Goal: Transaction & Acquisition: Book appointment/travel/reservation

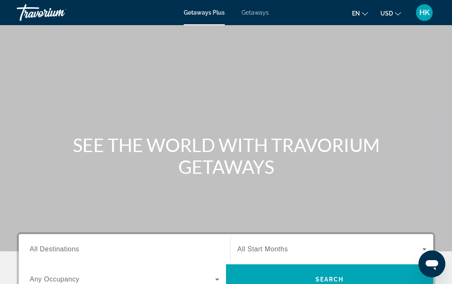
click at [104, 247] on input "Destination All Destinations" at bounding box center [125, 250] width 190 height 10
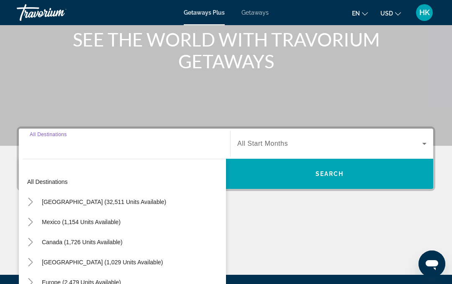
click at [99, 204] on span "[GEOGRAPHIC_DATA] (32,511 units available)" at bounding box center [104, 202] width 124 height 7
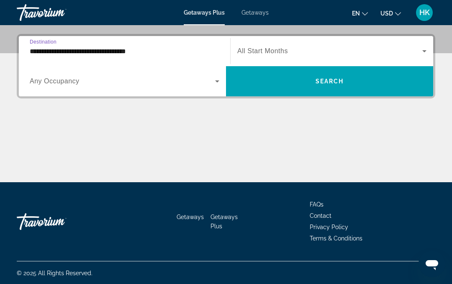
scroll to position [199, 0]
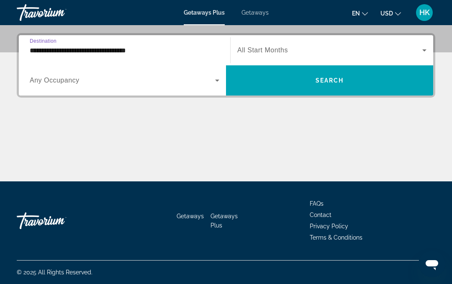
click at [121, 55] on input "**********" at bounding box center [125, 51] width 190 height 10
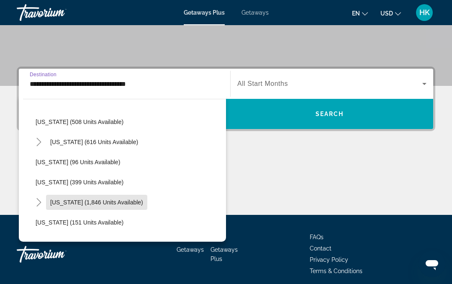
scroll to position [397, 0]
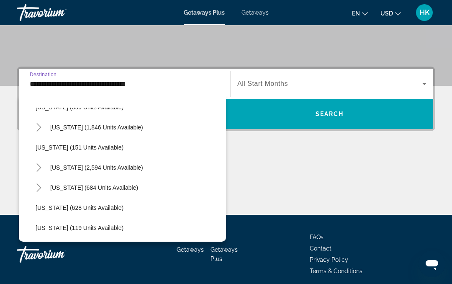
click at [90, 167] on span "[US_STATE] (2,594 units available)" at bounding box center [96, 167] width 93 height 7
type input "**********"
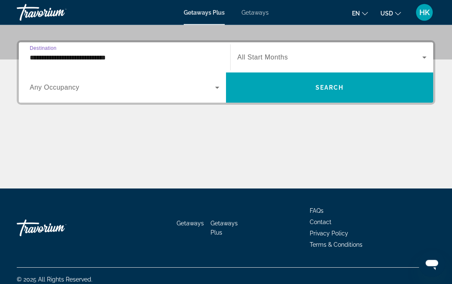
scroll to position [199, 0]
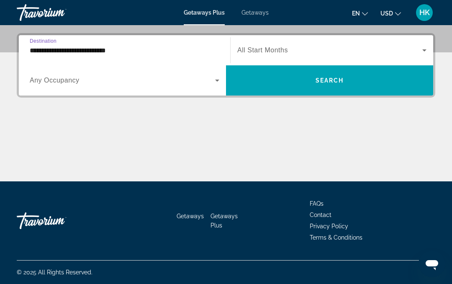
click at [273, 46] on span "Search widget" at bounding box center [330, 50] width 185 height 10
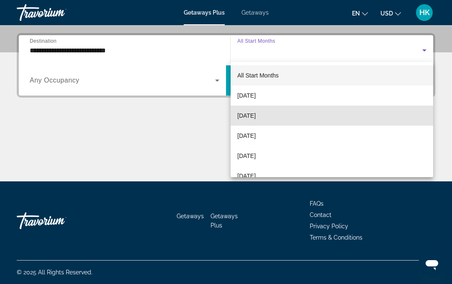
click at [256, 116] on span "[DATE]" at bounding box center [247, 116] width 18 height 10
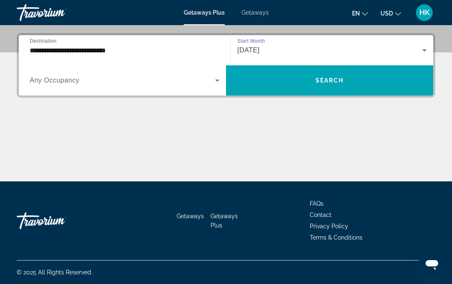
click at [215, 80] on icon "Search widget" at bounding box center [217, 80] width 10 height 10
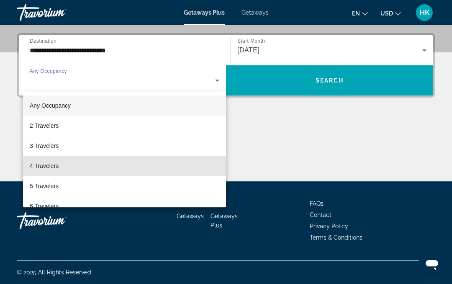
click at [51, 168] on span "4 Travelers" at bounding box center [44, 166] width 29 height 10
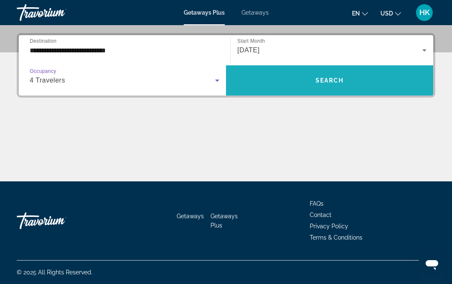
click at [330, 79] on span "Search" at bounding box center [330, 80] width 28 height 7
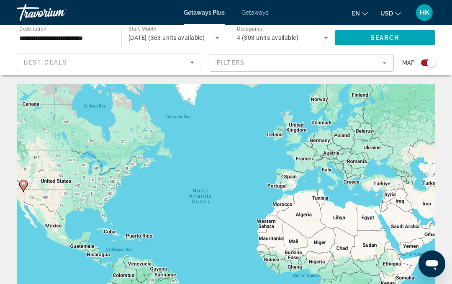
click at [239, 63] on mat-form-field "Filters" at bounding box center [302, 63] width 185 height 18
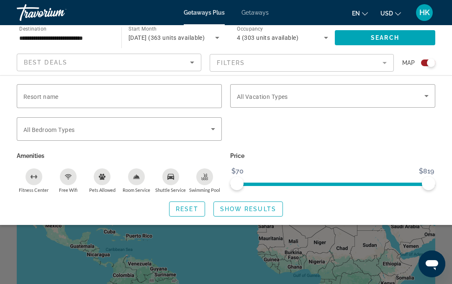
click at [281, 97] on span "All Vacation Types" at bounding box center [262, 96] width 51 height 7
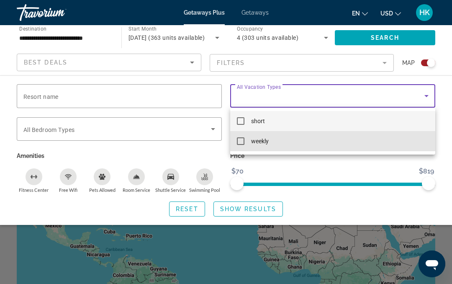
click at [242, 140] on mat-pseudo-checkbox at bounding box center [241, 141] width 8 height 8
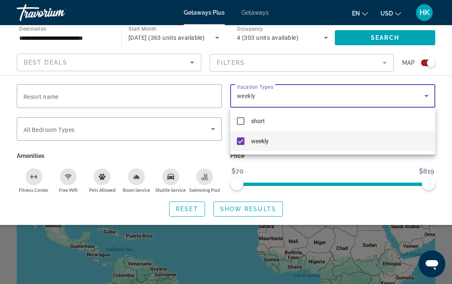
click at [106, 129] on div at bounding box center [226, 142] width 452 height 284
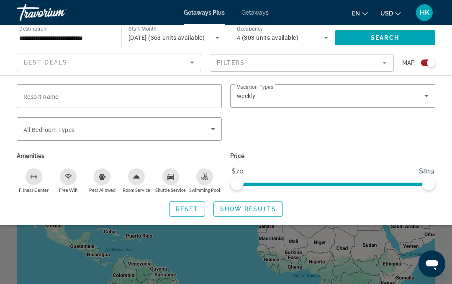
click at [70, 133] on div "Bedroom Types All Bedroom Types" at bounding box center [119, 128] width 192 height 23
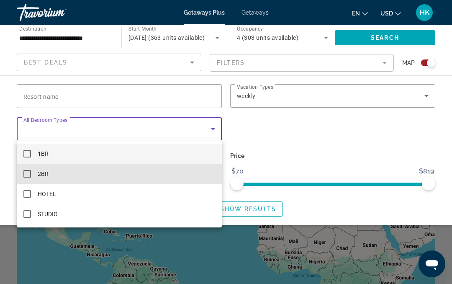
click at [28, 173] on mat-pseudo-checkbox at bounding box center [27, 174] width 8 height 8
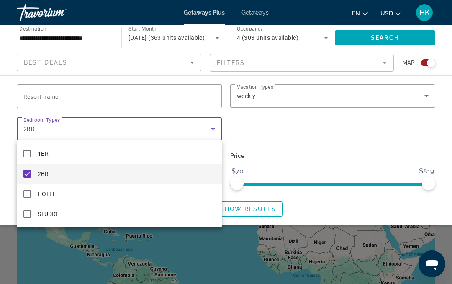
click at [292, 140] on div at bounding box center [226, 142] width 452 height 284
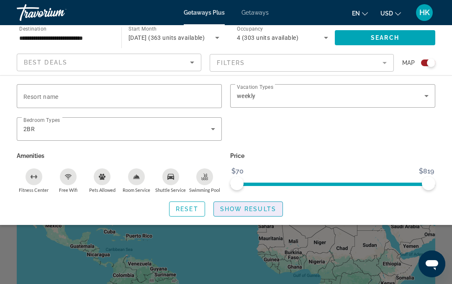
click at [251, 214] on span "Search widget" at bounding box center [248, 209] width 69 height 20
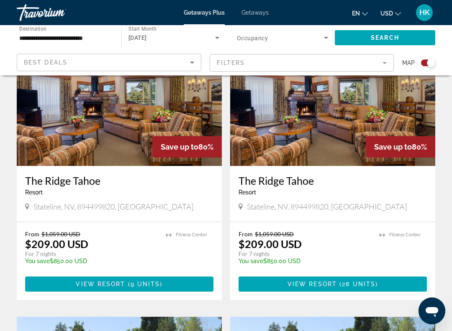
scroll to position [331, 0]
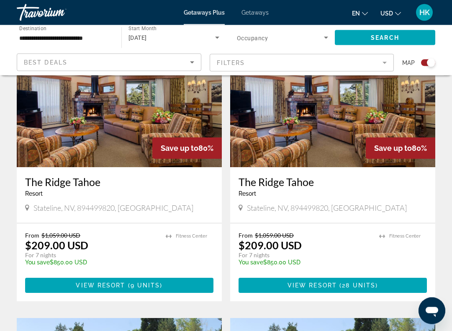
click at [331, 143] on img "Main content" at bounding box center [332, 101] width 205 height 134
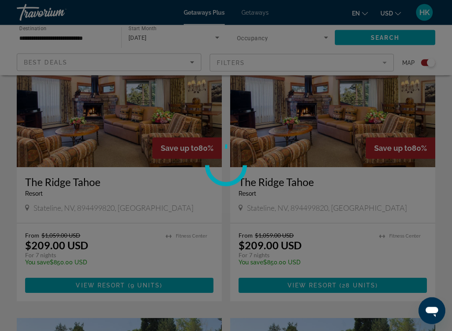
scroll to position [331, 0]
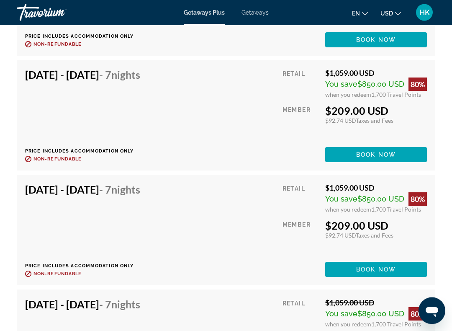
scroll to position [1786, 0]
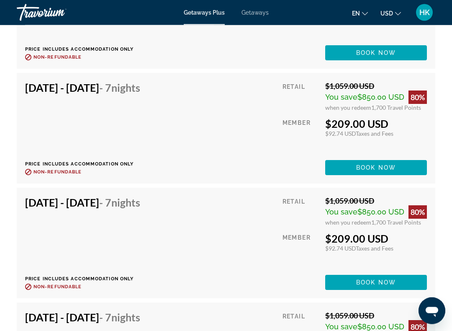
scroll to position [1773, 0]
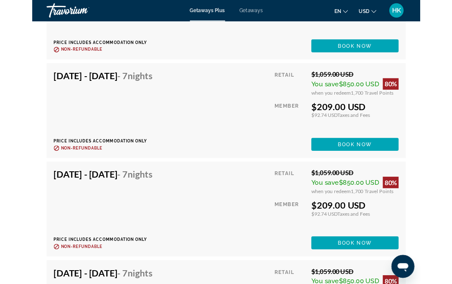
scroll to position [1795, 0]
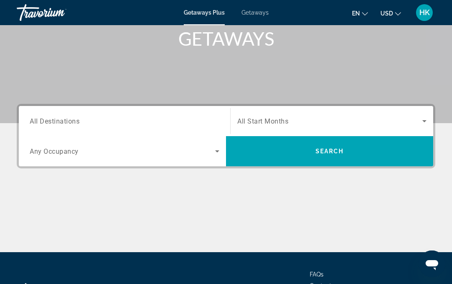
click at [132, 111] on div "Search widget" at bounding box center [125, 121] width 190 height 24
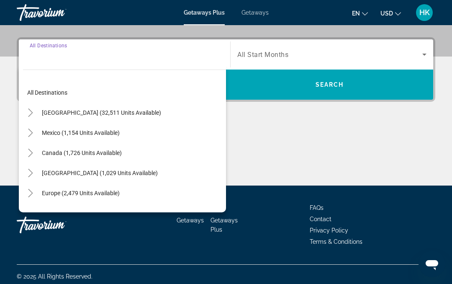
scroll to position [199, 0]
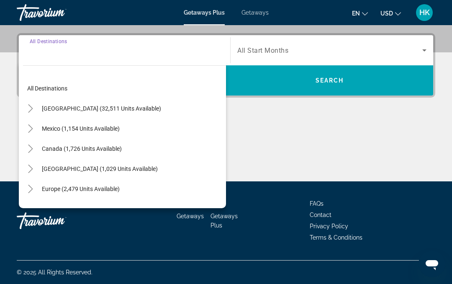
click at [105, 114] on span "Search widget" at bounding box center [102, 108] width 128 height 20
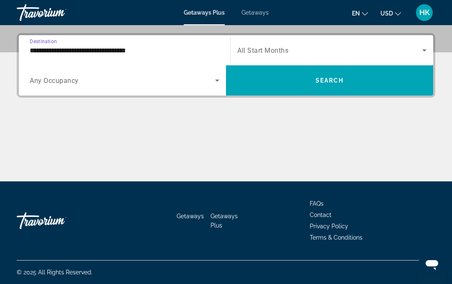
click at [155, 52] on input "**********" at bounding box center [125, 51] width 190 height 10
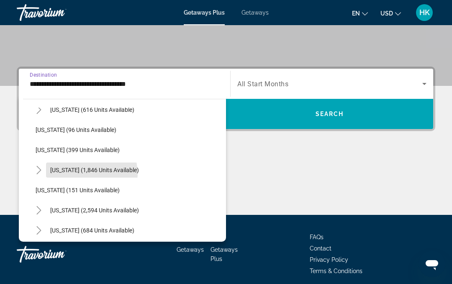
scroll to position [357, 0]
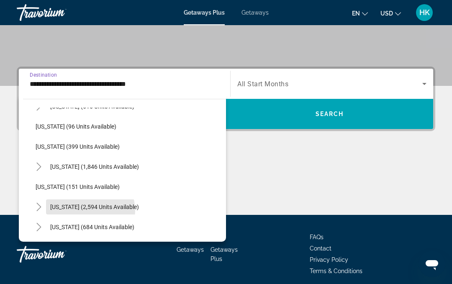
click at [83, 211] on span "Search widget" at bounding box center [94, 207] width 97 height 20
type input "**********"
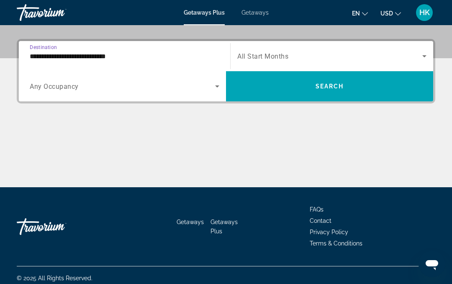
scroll to position [199, 0]
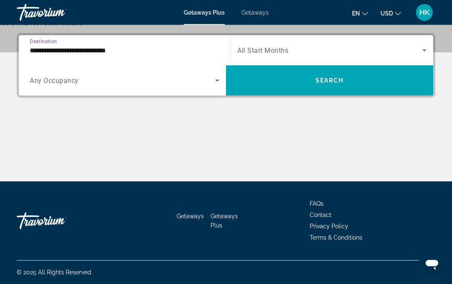
click at [278, 52] on span "All Start Months" at bounding box center [263, 51] width 51 height 8
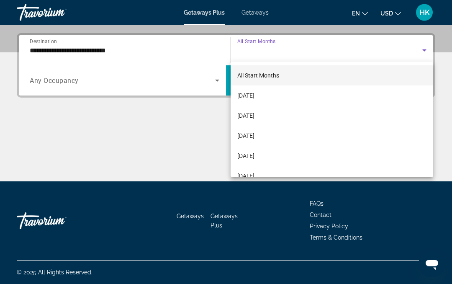
scroll to position [199, 0]
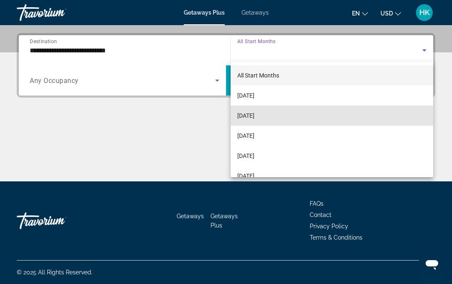
click at [273, 119] on mat-option "[DATE]" at bounding box center [332, 116] width 203 height 20
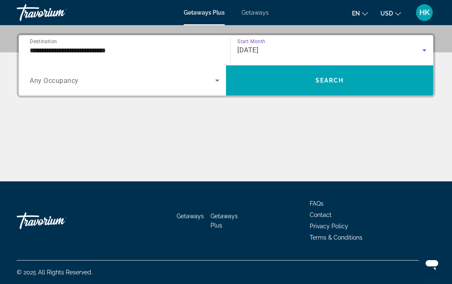
click at [209, 85] on span "Search widget" at bounding box center [123, 80] width 186 height 10
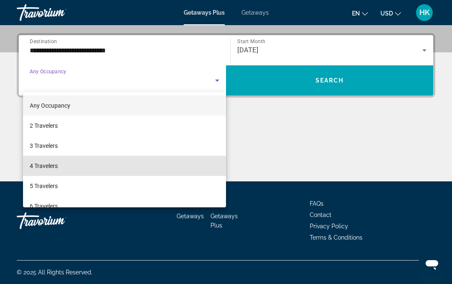
click at [58, 168] on span "4 Travelers" at bounding box center [44, 166] width 28 height 10
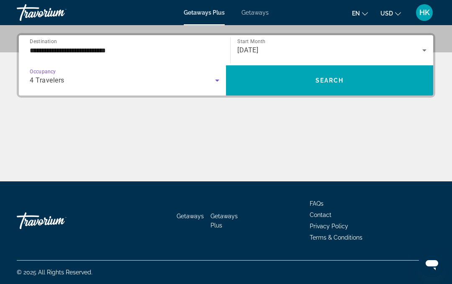
click at [323, 81] on span "Search" at bounding box center [330, 80] width 28 height 7
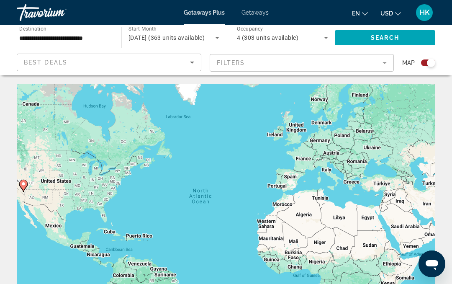
click at [305, 65] on mat-form-field "Filters" at bounding box center [302, 63] width 185 height 18
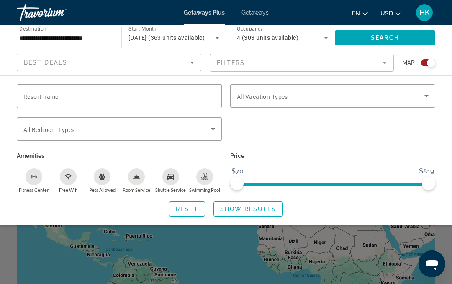
click at [278, 101] on span "Search widget" at bounding box center [331, 96] width 188 height 10
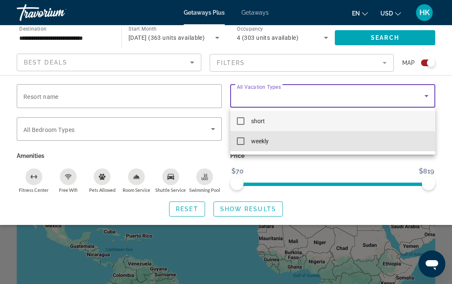
click at [239, 147] on mat-option "weekly" at bounding box center [332, 141] width 205 height 20
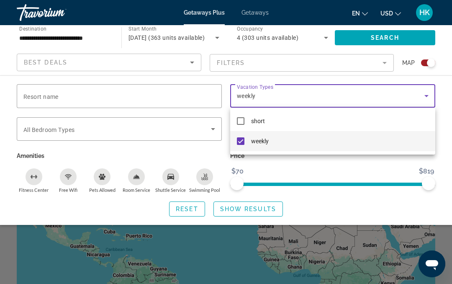
click at [127, 132] on div at bounding box center [226, 142] width 452 height 284
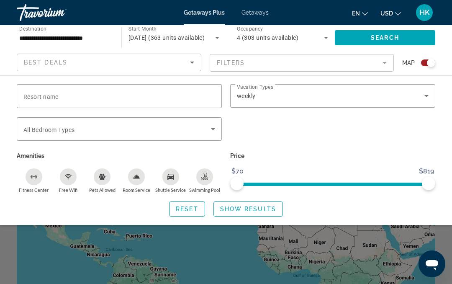
click at [146, 133] on span "Search widget" at bounding box center [117, 129] width 188 height 10
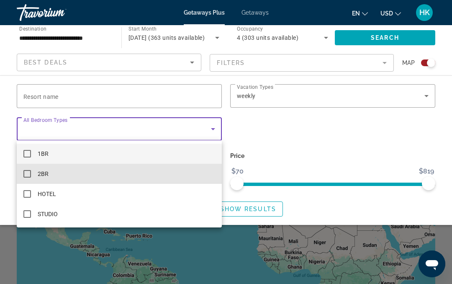
click at [22, 182] on mat-option "2BR" at bounding box center [119, 174] width 205 height 20
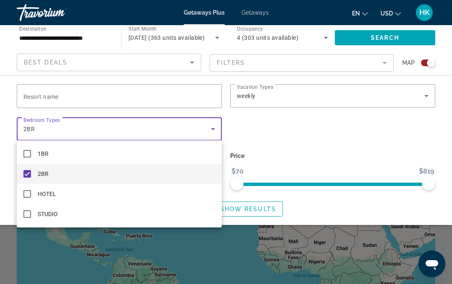
click at [313, 136] on div at bounding box center [226, 142] width 452 height 284
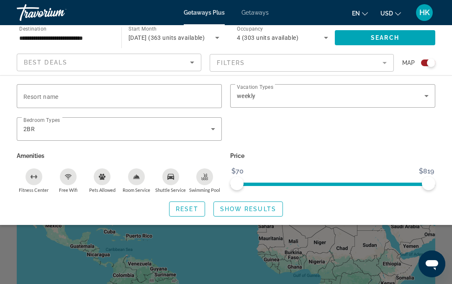
click at [261, 211] on span "Show Results" at bounding box center [248, 209] width 56 height 7
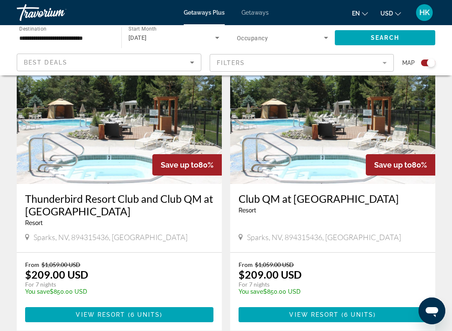
scroll to position [602, 0]
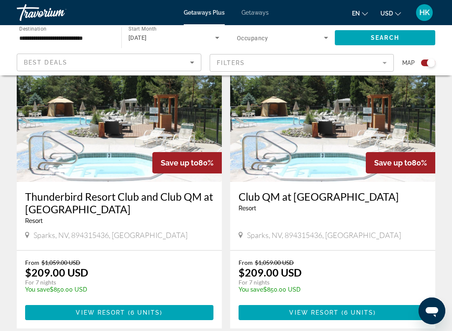
click at [333, 166] on img "Main content" at bounding box center [332, 115] width 205 height 134
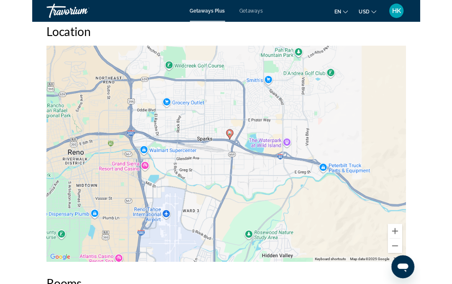
scroll to position [1192, 0]
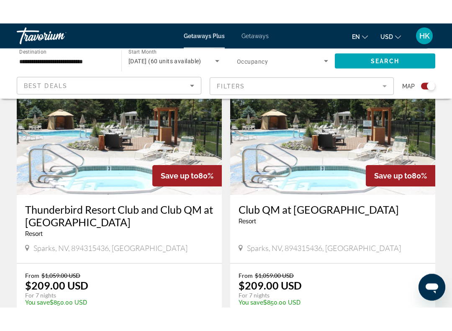
scroll to position [561, 0]
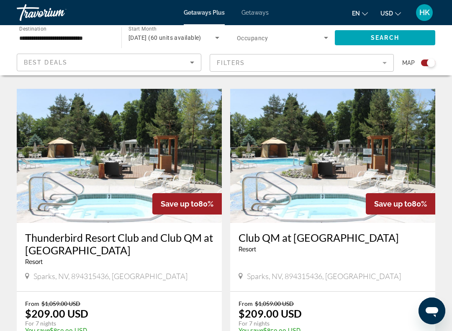
click at [142, 169] on img "Main content" at bounding box center [119, 156] width 205 height 134
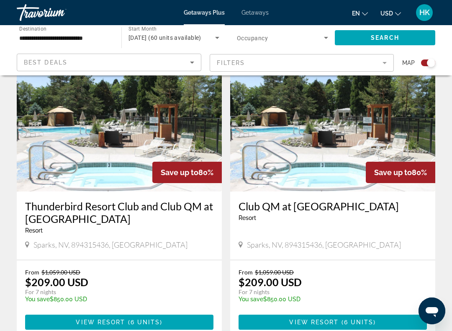
scroll to position [592, 0]
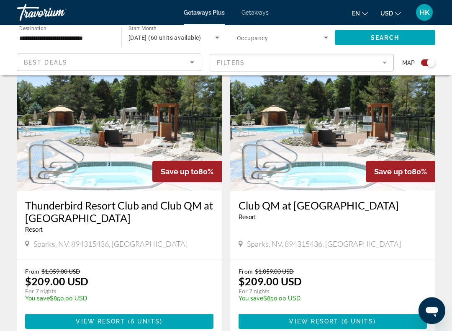
click at [292, 160] on img "Main content" at bounding box center [332, 124] width 205 height 134
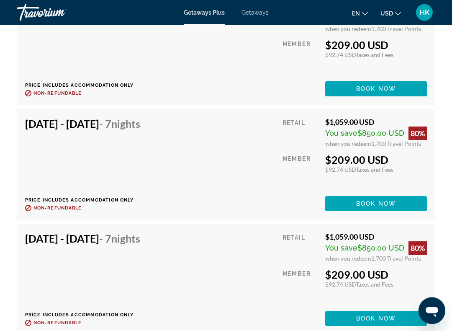
scroll to position [1756, 0]
click at [237, 200] on div "[DATE] - [DATE] - 7 Nights Price includes accommodation only Refundable until :…" at bounding box center [226, 164] width 419 height 111
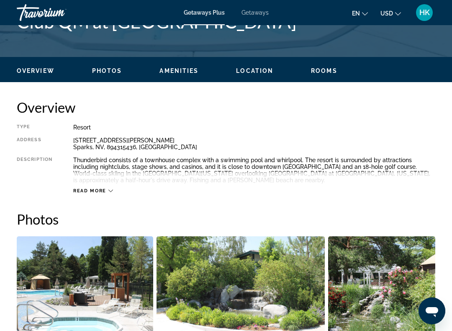
scroll to position [367, 0]
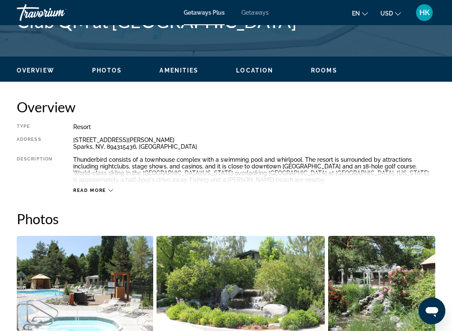
click at [103, 192] on span "Read more" at bounding box center [89, 190] width 33 height 5
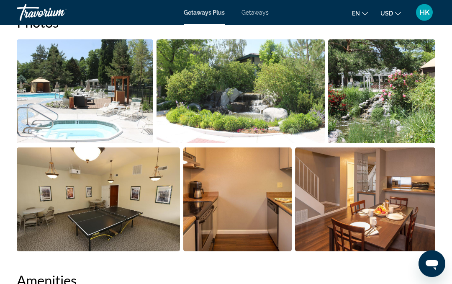
scroll to position [561, 0]
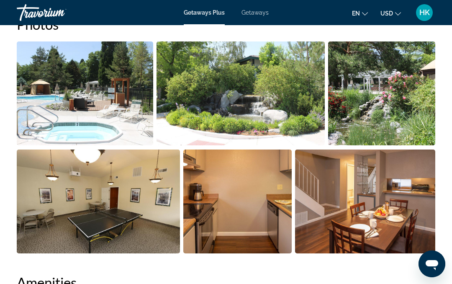
click at [345, 206] on img "Open full-screen image slider" at bounding box center [365, 202] width 140 height 104
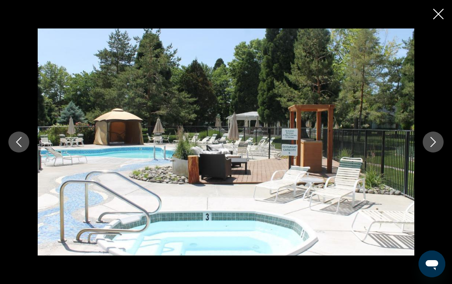
click at [423, 142] on button "Next image" at bounding box center [433, 142] width 21 height 21
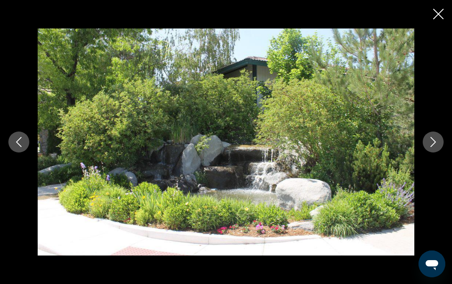
click at [430, 137] on icon "Next image" at bounding box center [434, 142] width 10 height 10
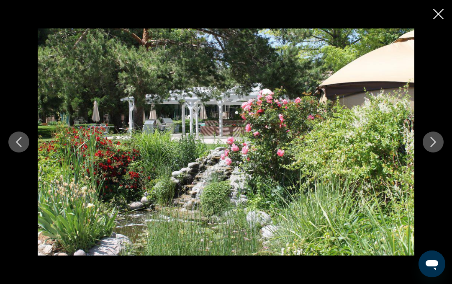
click at [425, 141] on button "Next image" at bounding box center [433, 142] width 21 height 21
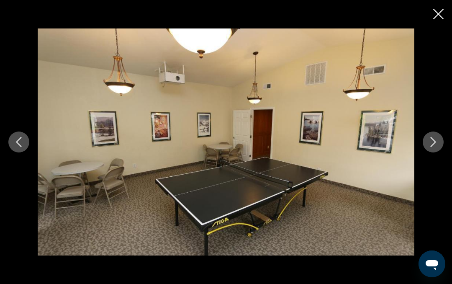
click at [425, 135] on button "Next image" at bounding box center [433, 142] width 21 height 21
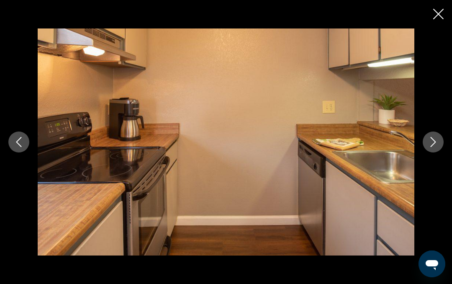
click at [429, 137] on icon "Next image" at bounding box center [434, 142] width 10 height 10
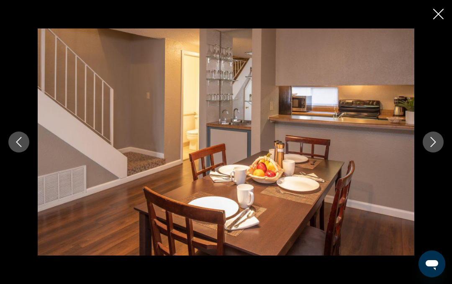
click at [428, 141] on button "Next image" at bounding box center [433, 142] width 21 height 21
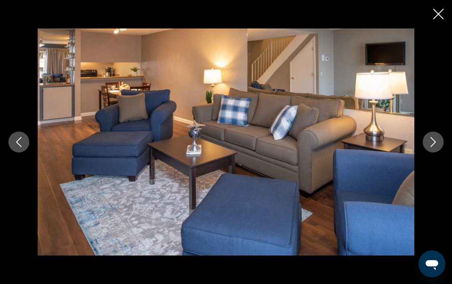
click at [433, 140] on icon "Next image" at bounding box center [434, 142] width 10 height 10
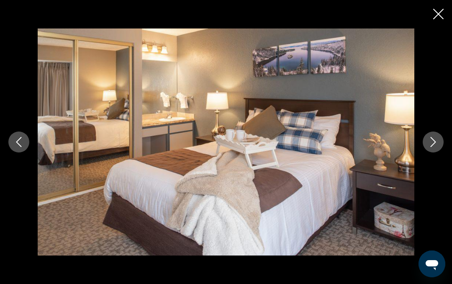
click at [431, 140] on icon "Next image" at bounding box center [434, 142] width 10 height 10
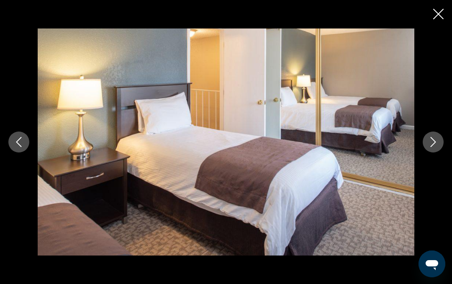
click at [435, 142] on icon "Next image" at bounding box center [434, 142] width 10 height 10
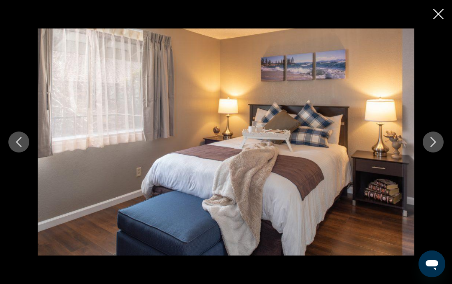
click at [431, 141] on icon "Next image" at bounding box center [434, 142] width 10 height 10
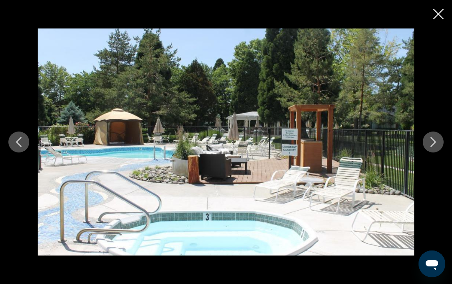
click at [431, 141] on icon "Next image" at bounding box center [434, 142] width 10 height 10
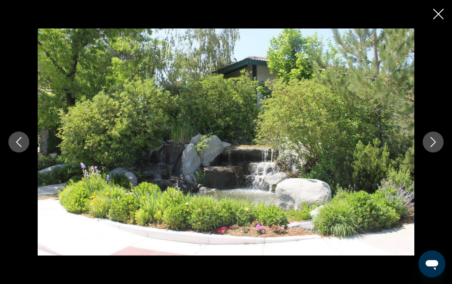
click at [437, 9] on icon "Close slideshow" at bounding box center [439, 14] width 10 height 10
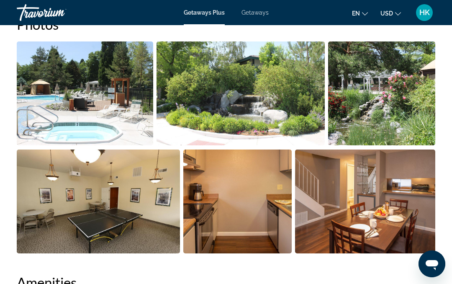
click at [149, 184] on img "Open full-screen image slider" at bounding box center [98, 202] width 163 height 104
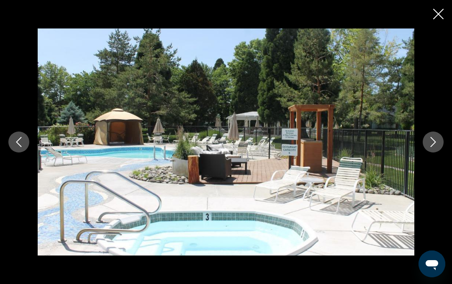
click at [329, 147] on img "Main content" at bounding box center [226, 141] width 377 height 227
click at [435, 143] on icon "Next image" at bounding box center [433, 142] width 5 height 10
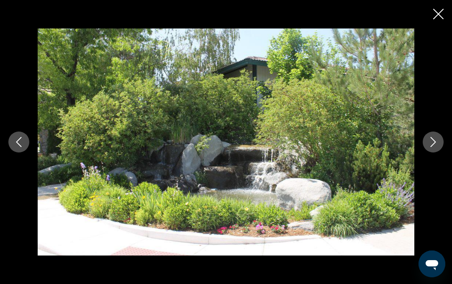
click at [428, 145] on button "Next image" at bounding box center [433, 142] width 21 height 21
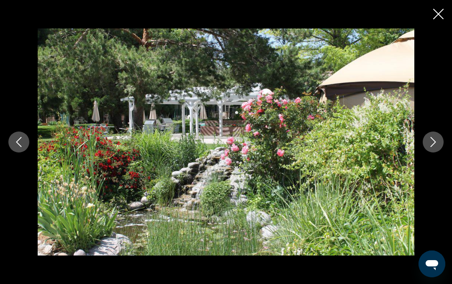
click at [433, 140] on icon "Next image" at bounding box center [434, 142] width 10 height 10
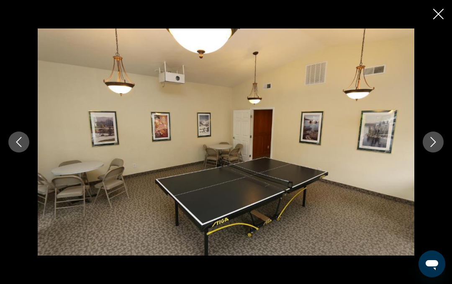
click at [433, 141] on icon "Next image" at bounding box center [434, 142] width 10 height 10
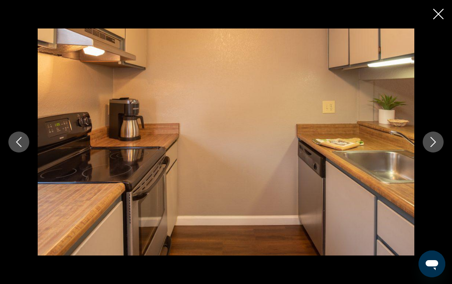
click at [442, 18] on icon "Close slideshow" at bounding box center [439, 14] width 10 height 10
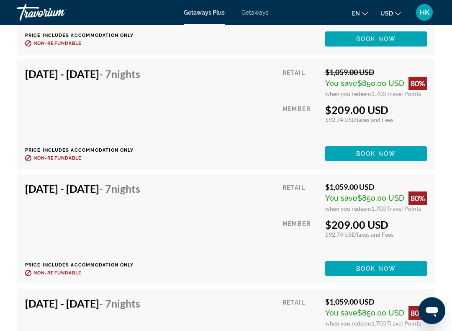
scroll to position [1701, 0]
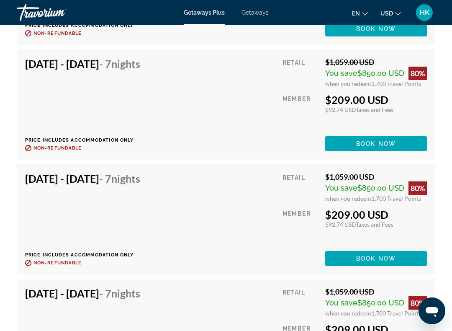
click at [366, 255] on span "Book now" at bounding box center [377, 258] width 40 height 7
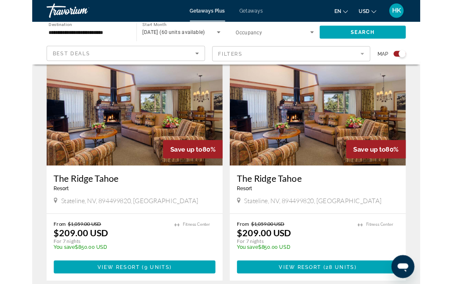
scroll to position [305, 0]
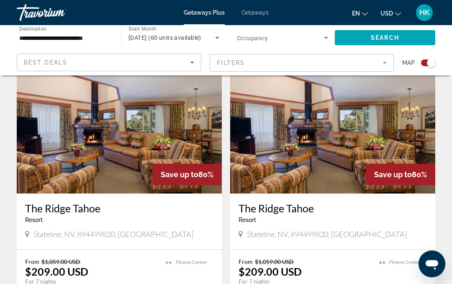
click at [171, 141] on img "Main content" at bounding box center [119, 126] width 205 height 134
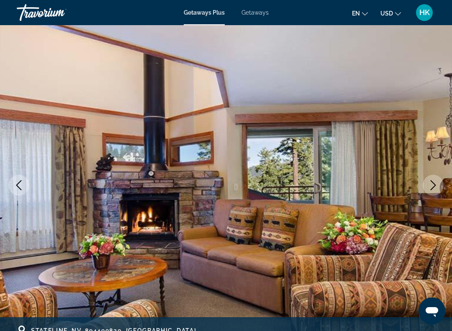
scroll to position [40, 0]
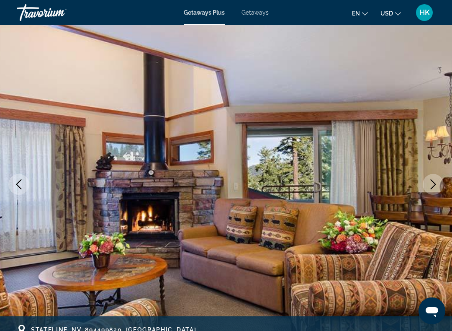
click at [433, 185] on icon "Next image" at bounding box center [434, 184] width 10 height 10
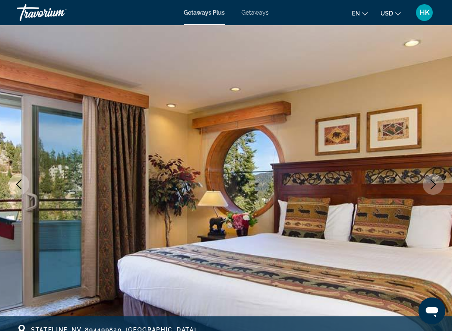
click at [425, 187] on button "Next image" at bounding box center [433, 184] width 21 height 21
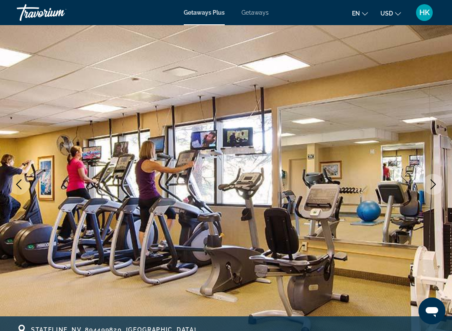
click at [434, 188] on icon "Next image" at bounding box center [434, 184] width 10 height 10
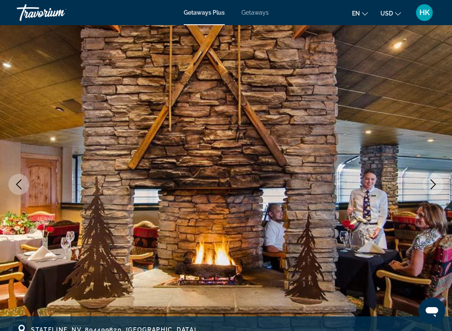
click at [435, 191] on button "Next image" at bounding box center [433, 184] width 21 height 21
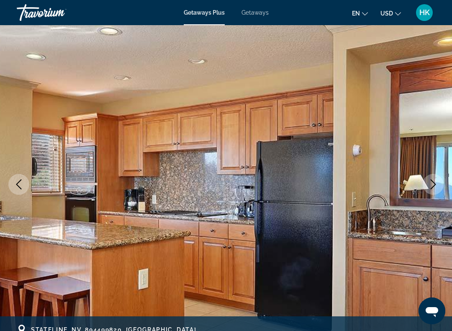
click at [436, 189] on button "Next image" at bounding box center [433, 184] width 21 height 21
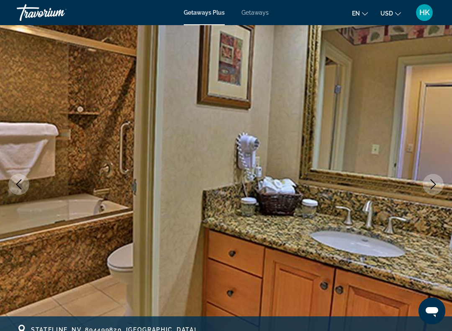
click at [429, 193] on button "Next image" at bounding box center [433, 184] width 21 height 21
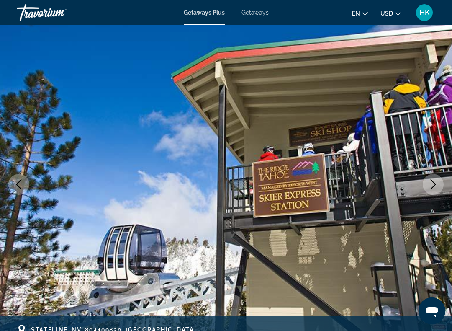
click at [435, 181] on icon "Next image" at bounding box center [434, 184] width 10 height 10
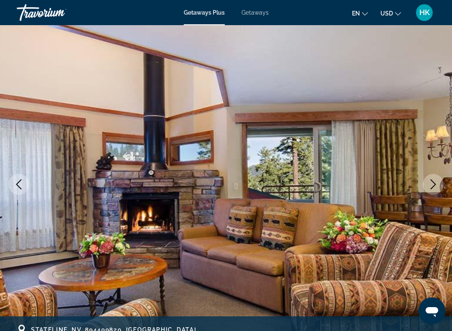
click at [429, 189] on icon "Next image" at bounding box center [434, 184] width 10 height 10
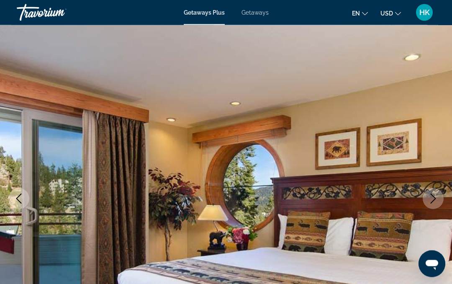
scroll to position [0, 0]
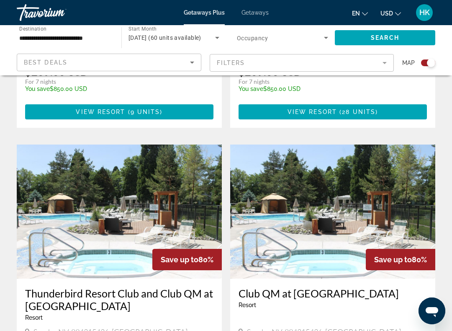
scroll to position [509, 0]
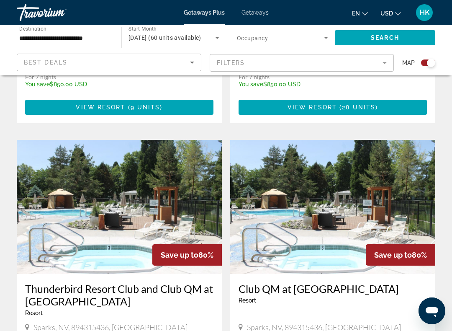
click at [162, 198] on img "Main content" at bounding box center [119, 207] width 205 height 134
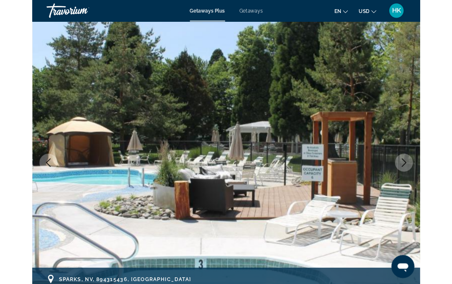
scroll to position [43, 0]
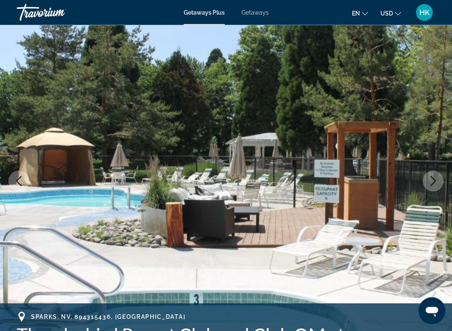
click at [435, 179] on icon "Next image" at bounding box center [434, 181] width 10 height 10
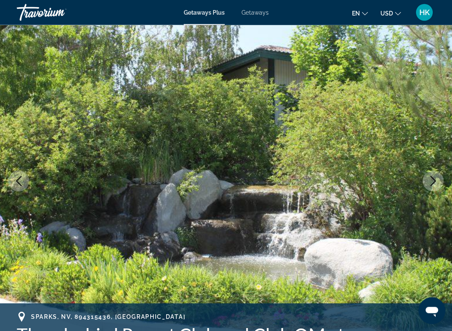
click at [432, 184] on icon "Next image" at bounding box center [434, 181] width 10 height 10
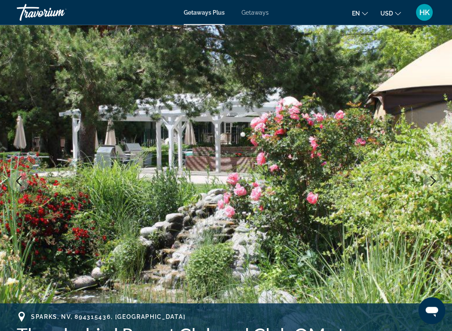
click at [434, 181] on icon "Next image" at bounding box center [434, 181] width 10 height 10
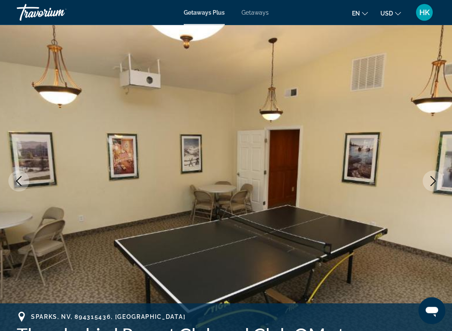
click at [433, 184] on icon "Next image" at bounding box center [433, 181] width 5 height 10
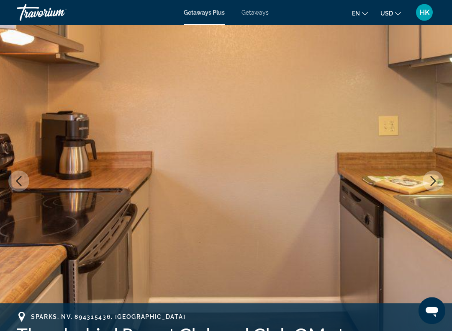
click at [433, 184] on icon "Next image" at bounding box center [434, 181] width 10 height 10
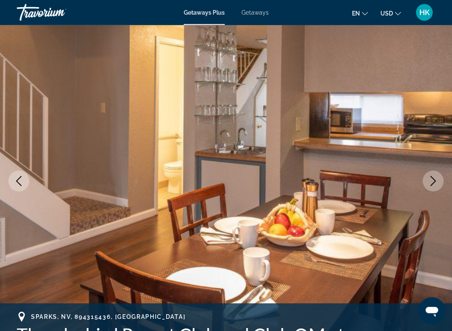
click at [433, 185] on icon "Next image" at bounding box center [434, 181] width 10 height 10
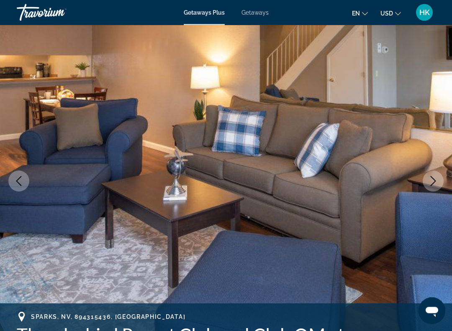
click at [437, 182] on icon "Next image" at bounding box center [434, 181] width 10 height 10
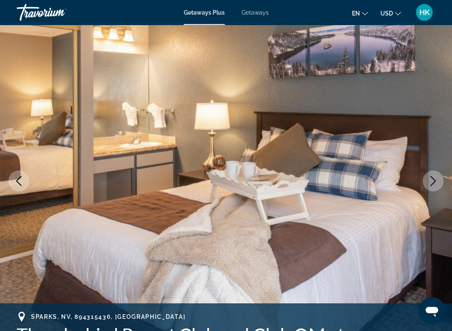
click at [437, 182] on icon "Next image" at bounding box center [434, 181] width 10 height 10
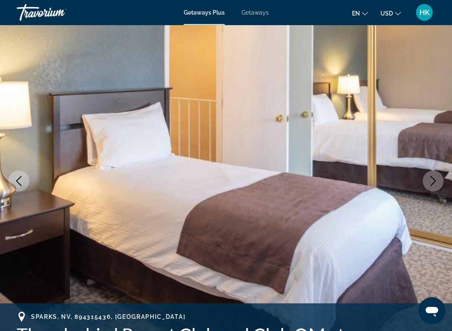
click at [436, 179] on icon "Next image" at bounding box center [434, 181] width 10 height 10
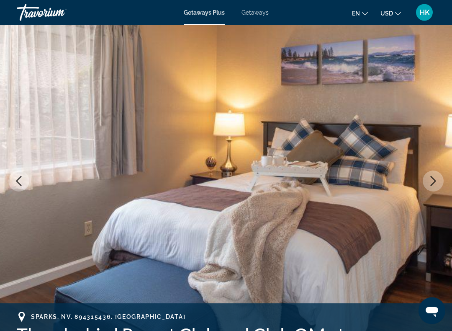
click at [437, 182] on icon "Next image" at bounding box center [434, 181] width 10 height 10
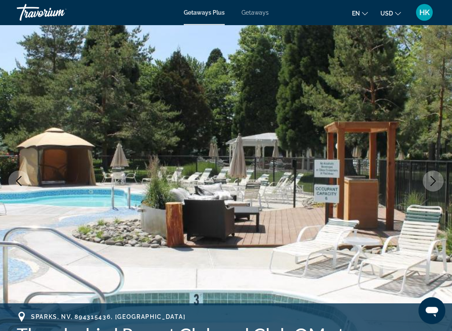
click at [439, 178] on button "Next image" at bounding box center [433, 181] width 21 height 21
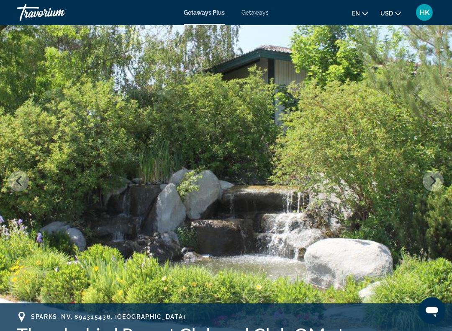
click at [24, 183] on button "Previous image" at bounding box center [18, 181] width 21 height 21
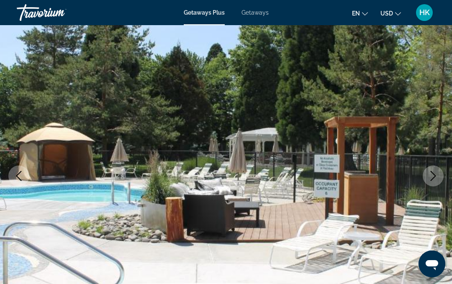
scroll to position [0, 0]
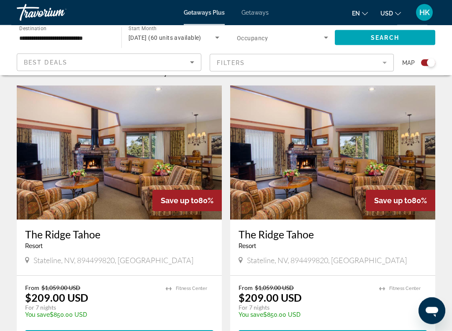
scroll to position [282, 0]
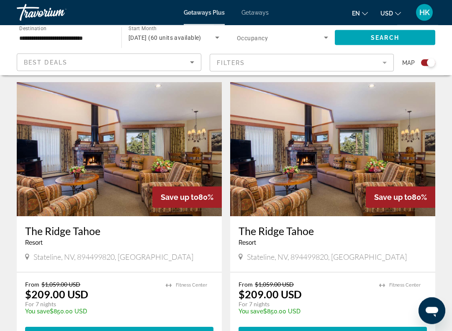
click at [146, 153] on img "Main content" at bounding box center [119, 150] width 205 height 134
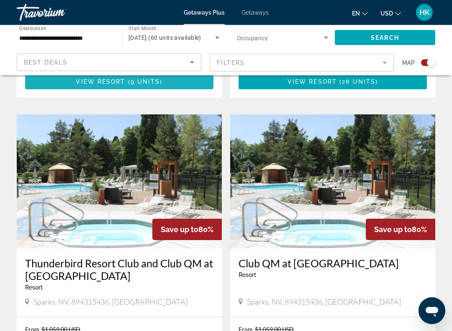
scroll to position [538, 0]
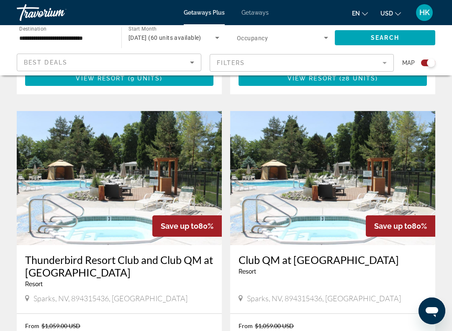
click at [341, 167] on img "Main content" at bounding box center [332, 178] width 205 height 134
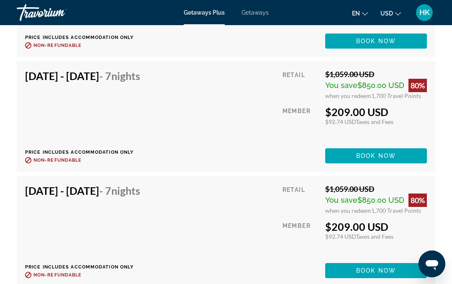
scroll to position [1760, 0]
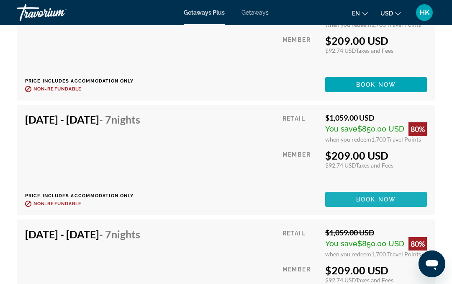
click at [385, 196] on span "Book now" at bounding box center [377, 199] width 40 height 7
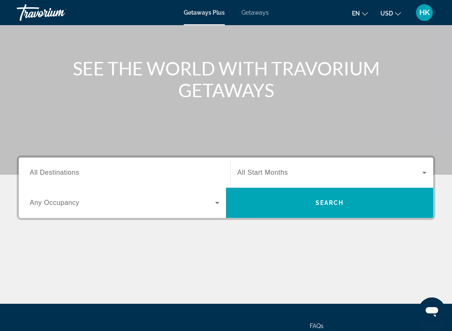
click at [202, 177] on input "Destination All Destinations" at bounding box center [125, 173] width 190 height 10
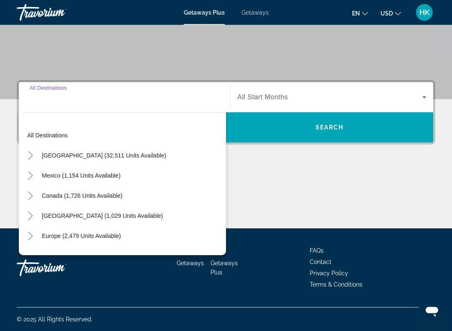
scroll to position [152, 0]
click at [125, 157] on span "[GEOGRAPHIC_DATA] (32,511 units available)" at bounding box center [104, 155] width 124 height 7
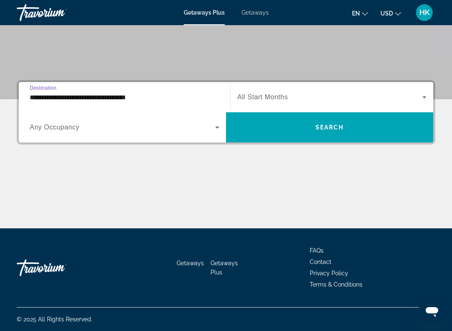
click at [135, 96] on input "**********" at bounding box center [125, 98] width 190 height 10
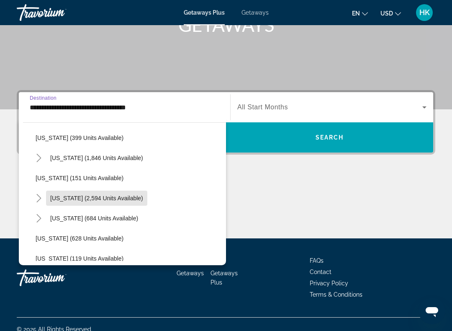
scroll to position [390, 0]
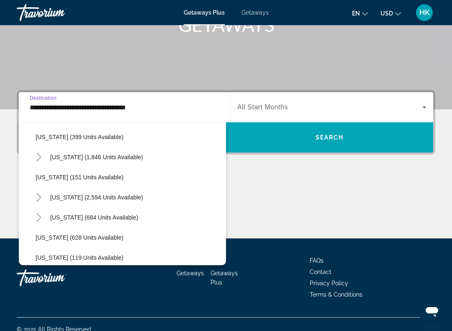
click at [96, 202] on span "Search widget" at bounding box center [96, 197] width 101 height 20
type input "**********"
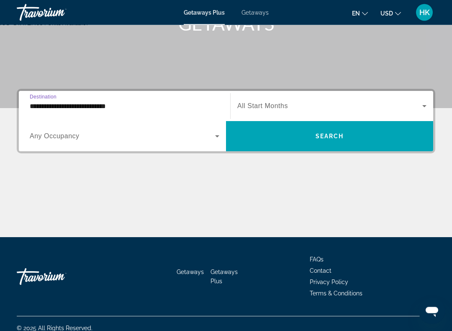
scroll to position [152, 0]
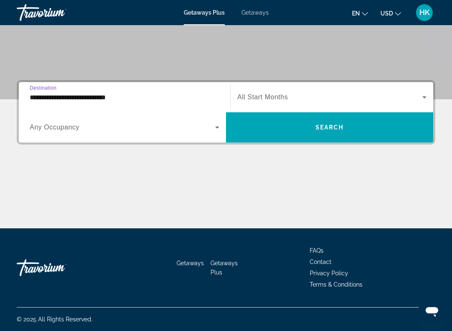
click at [204, 137] on div "Search widget" at bounding box center [125, 127] width 190 height 23
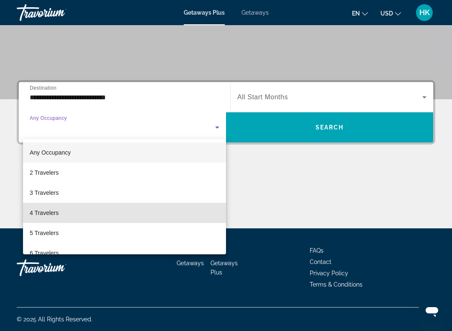
click at [68, 215] on mat-option "4 Travelers" at bounding box center [124, 213] width 203 height 20
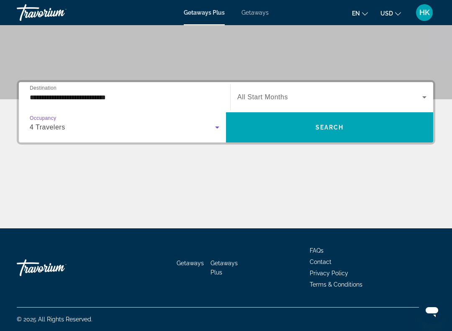
click at [388, 95] on span "Search widget" at bounding box center [330, 97] width 185 height 10
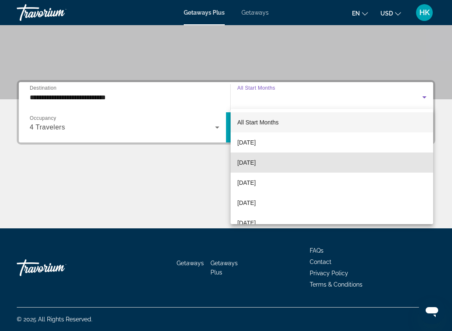
click at [273, 163] on mat-option "[DATE]" at bounding box center [332, 163] width 203 height 20
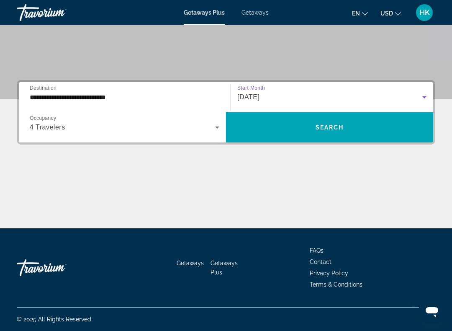
click at [332, 136] on span "Search widget" at bounding box center [329, 127] width 207 height 20
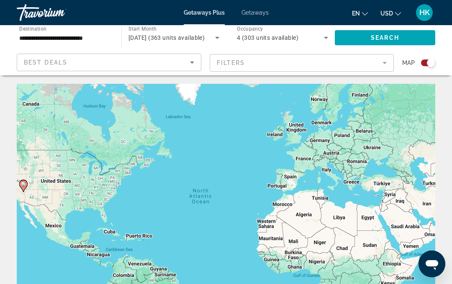
click at [185, 66] on div "Best Deals" at bounding box center [107, 62] width 166 height 10
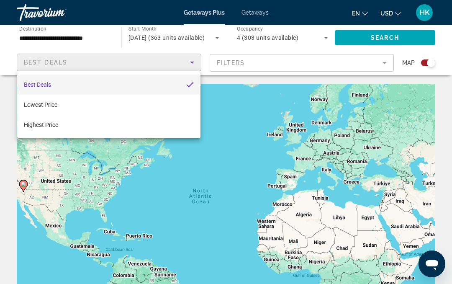
click at [279, 113] on div at bounding box center [226, 142] width 452 height 284
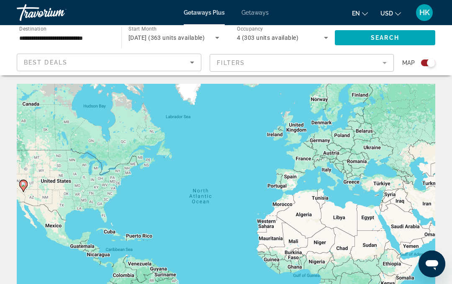
click at [380, 67] on mat-form-field "Filters" at bounding box center [302, 63] width 185 height 18
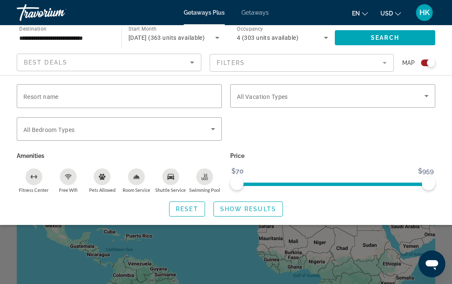
click at [181, 131] on span "Search widget" at bounding box center [117, 129] width 188 height 10
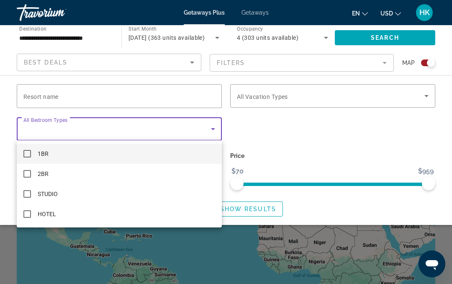
click at [55, 174] on mat-option "2BR" at bounding box center [119, 174] width 205 height 20
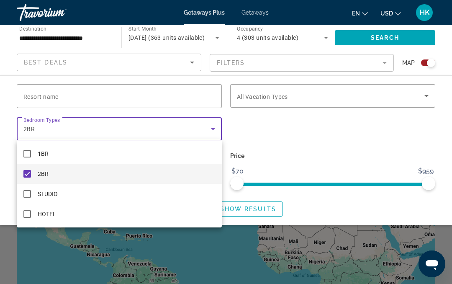
click at [318, 212] on div at bounding box center [226, 142] width 452 height 284
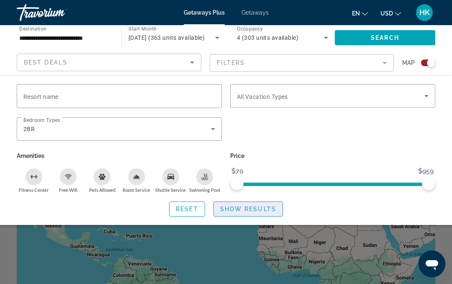
click at [267, 209] on span "Show Results" at bounding box center [248, 209] width 56 height 7
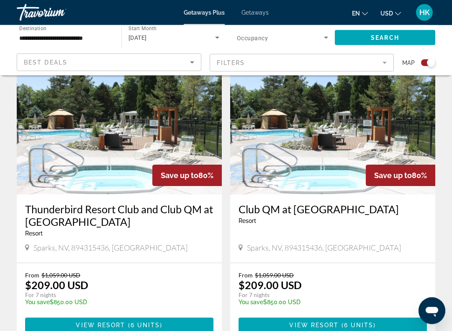
scroll to position [589, 0]
click at [301, 142] on img "Main content" at bounding box center [332, 127] width 205 height 134
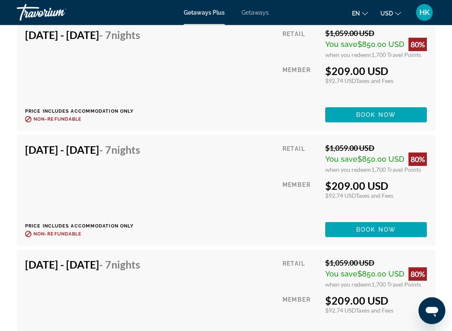
scroll to position [1730, 0]
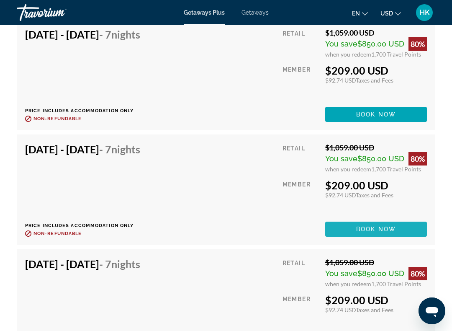
click at [377, 226] on span "Book now" at bounding box center [377, 229] width 40 height 7
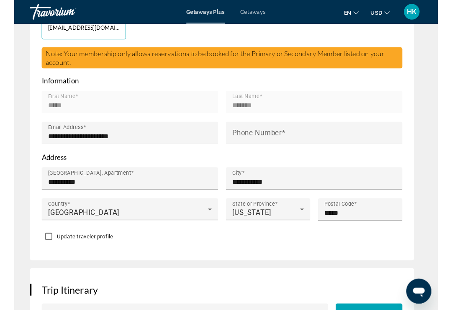
scroll to position [441, 0]
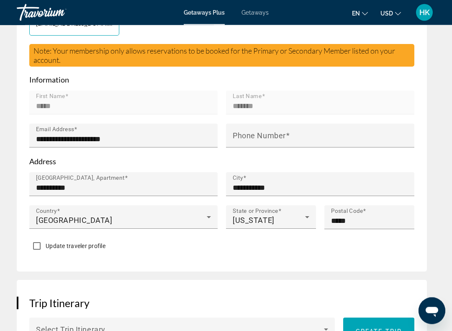
click at [157, 183] on input "**********" at bounding box center [126, 188] width 180 height 10
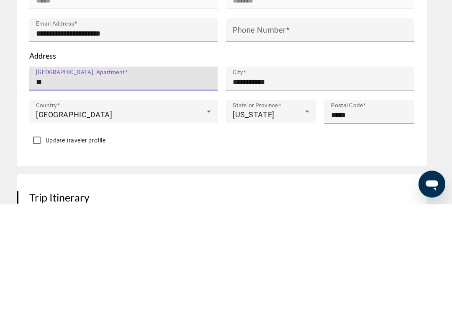
type input "*"
type input "**********"
click at [303, 183] on input "**********" at bounding box center [323, 188] width 180 height 10
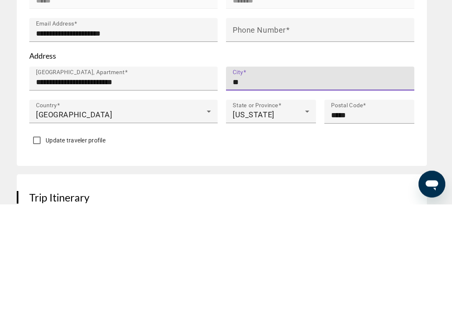
type input "*"
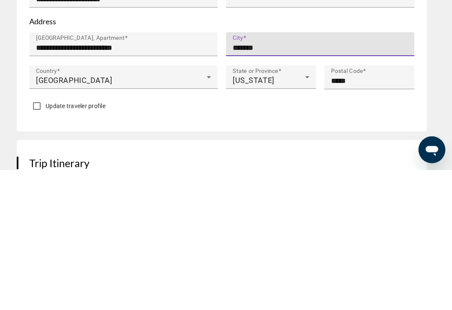
type input "*******"
click at [311, 212] on icon "Main content" at bounding box center [307, 217] width 10 height 10
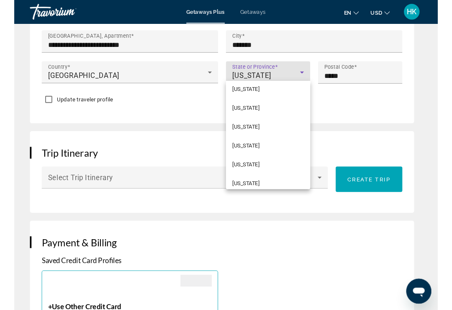
scroll to position [222, 0]
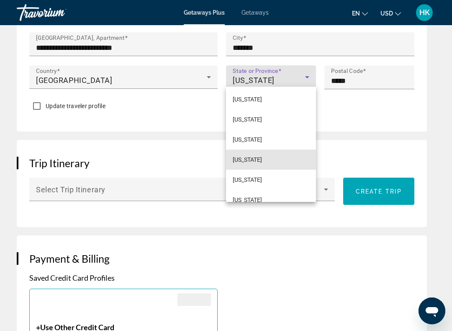
click at [256, 158] on mat-option "Indiana" at bounding box center [271, 160] width 90 height 20
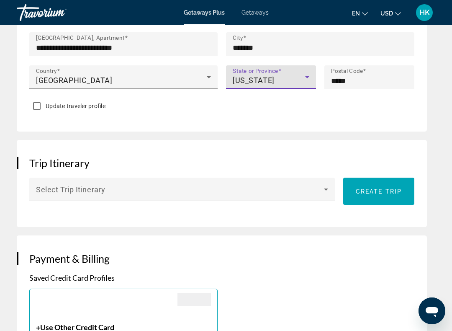
click at [382, 76] on input "*****" at bounding box center [372, 81] width 82 height 10
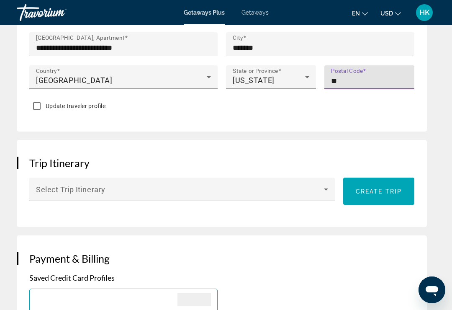
type input "*"
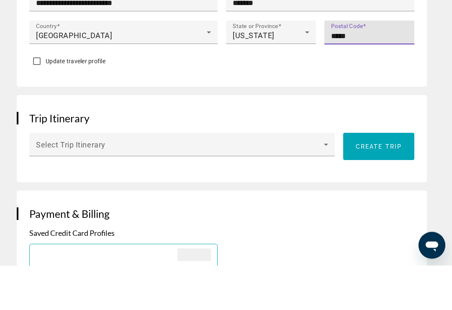
type input "*****"
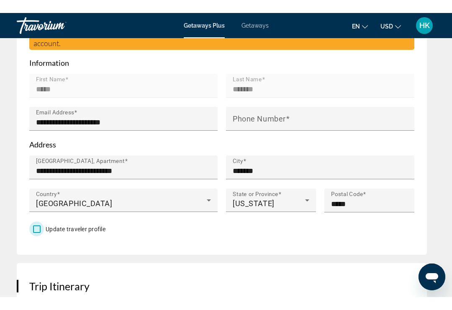
scroll to position [455, 0]
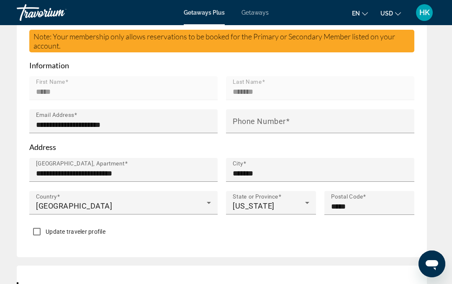
click at [317, 122] on input "Phone Number" at bounding box center [323, 125] width 180 height 10
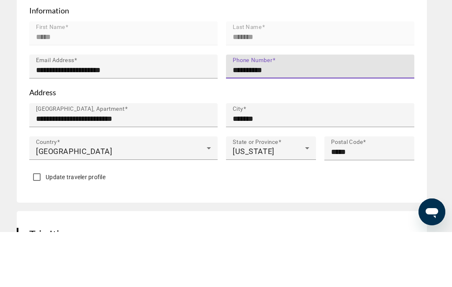
type input "**********"
click at [372, 158] on div "City *******" at bounding box center [323, 170] width 180 height 24
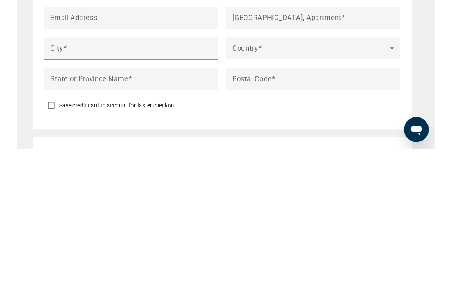
scroll to position [1003, 0]
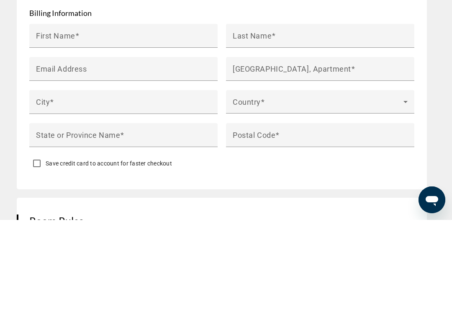
click at [109, 124] on input "First Name" at bounding box center [126, 129] width 180 height 10
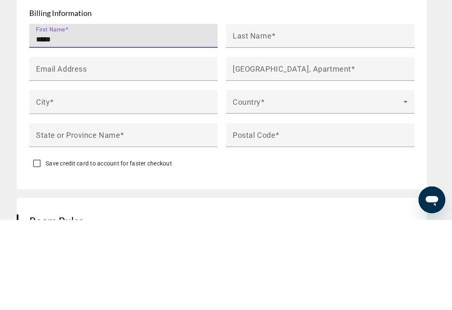
type input "*****"
click at [292, 124] on input "Last Name" at bounding box center [323, 129] width 180 height 10
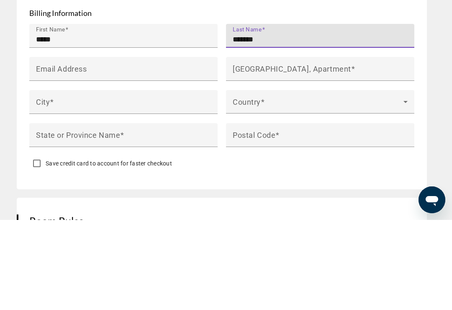
type input "*******"
click at [117, 158] on input "Email Address" at bounding box center [126, 163] width 180 height 10
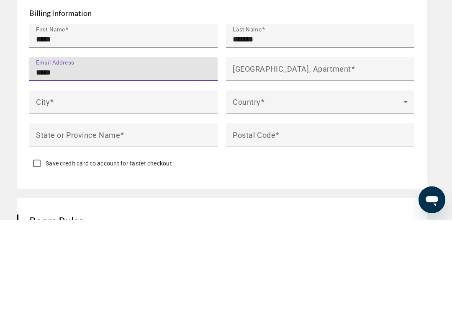
type input "*****"
click at [287, 154] on mat-label "[GEOGRAPHIC_DATA], Apartment" at bounding box center [292, 158] width 119 height 9
click at [287, 158] on input "[GEOGRAPHIC_DATA], Apartment" at bounding box center [323, 163] width 180 height 10
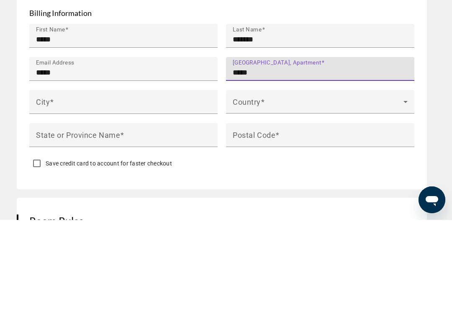
click at [108, 158] on input "*****" at bounding box center [126, 163] width 180 height 10
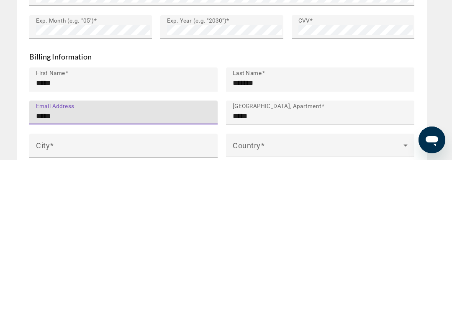
scroll to position [938, 0]
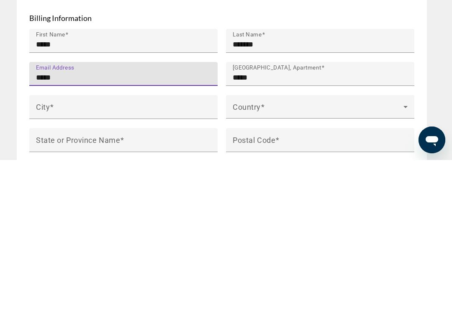
click at [265, 222] on input "*****" at bounding box center [323, 227] width 180 height 10
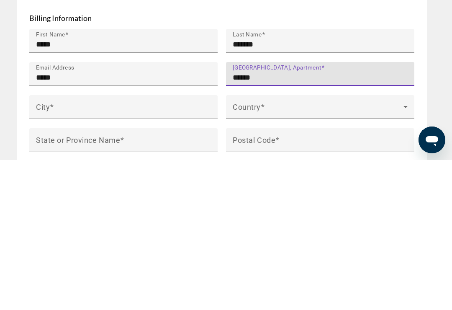
type input "******"
click at [73, 222] on input "*****" at bounding box center [126, 227] width 180 height 10
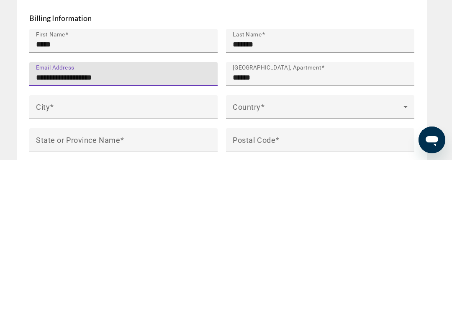
type input "**********"
click at [112, 256] on input "City" at bounding box center [126, 261] width 180 height 10
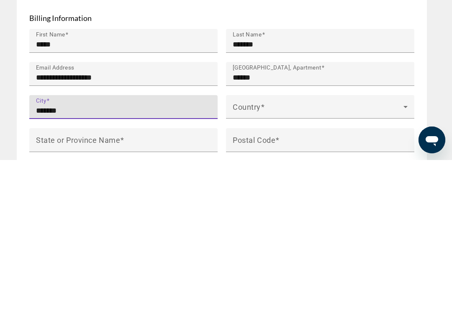
type input "*******"
click at [285, 255] on span "Main content" at bounding box center [318, 260] width 171 height 10
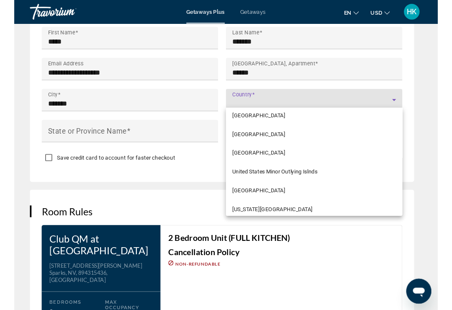
scroll to position [4833, 0]
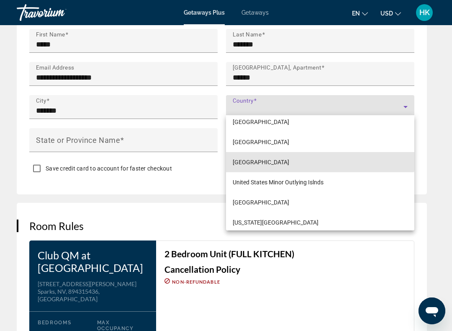
click at [289, 156] on mat-option "[GEOGRAPHIC_DATA]" at bounding box center [320, 162] width 189 height 20
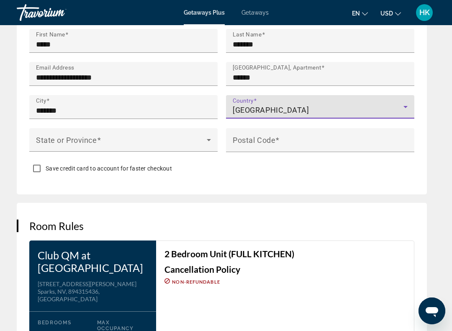
click at [305, 142] on input "Postal Code" at bounding box center [323, 144] width 180 height 10
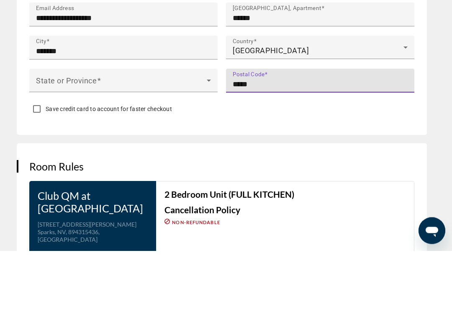
type input "*****"
click at [137, 138] on span "Main content" at bounding box center [121, 143] width 171 height 10
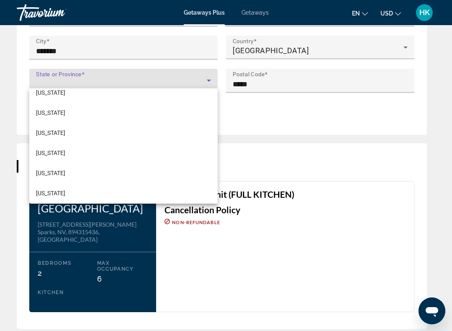
scroll to position [270, 0]
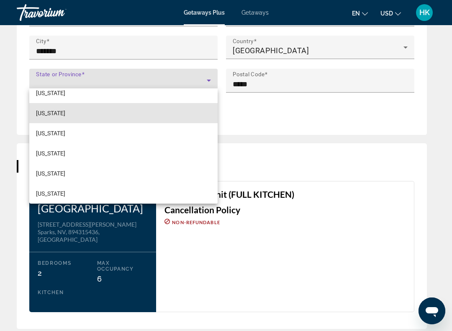
click at [57, 117] on mat-option "Indiana" at bounding box center [123, 113] width 189 height 20
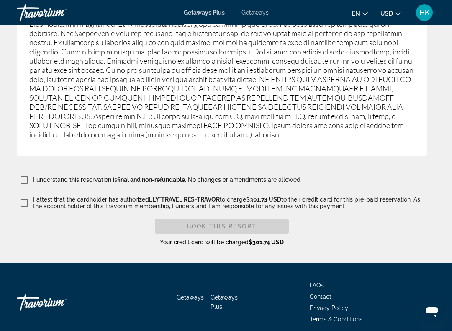
scroll to position [1632, 0]
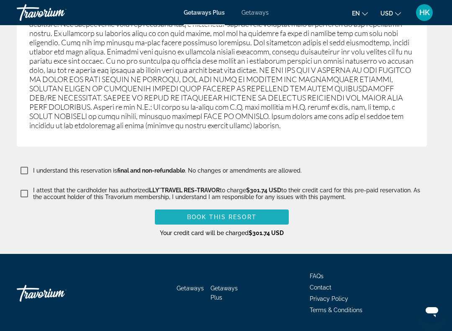
click at [239, 217] on span "Book this Resort" at bounding box center [222, 217] width 70 height 7
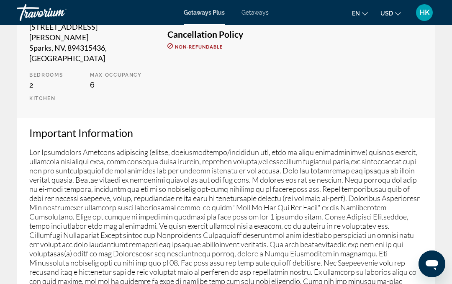
scroll to position [248, 0]
